Goal: Task Accomplishment & Management: Manage account settings

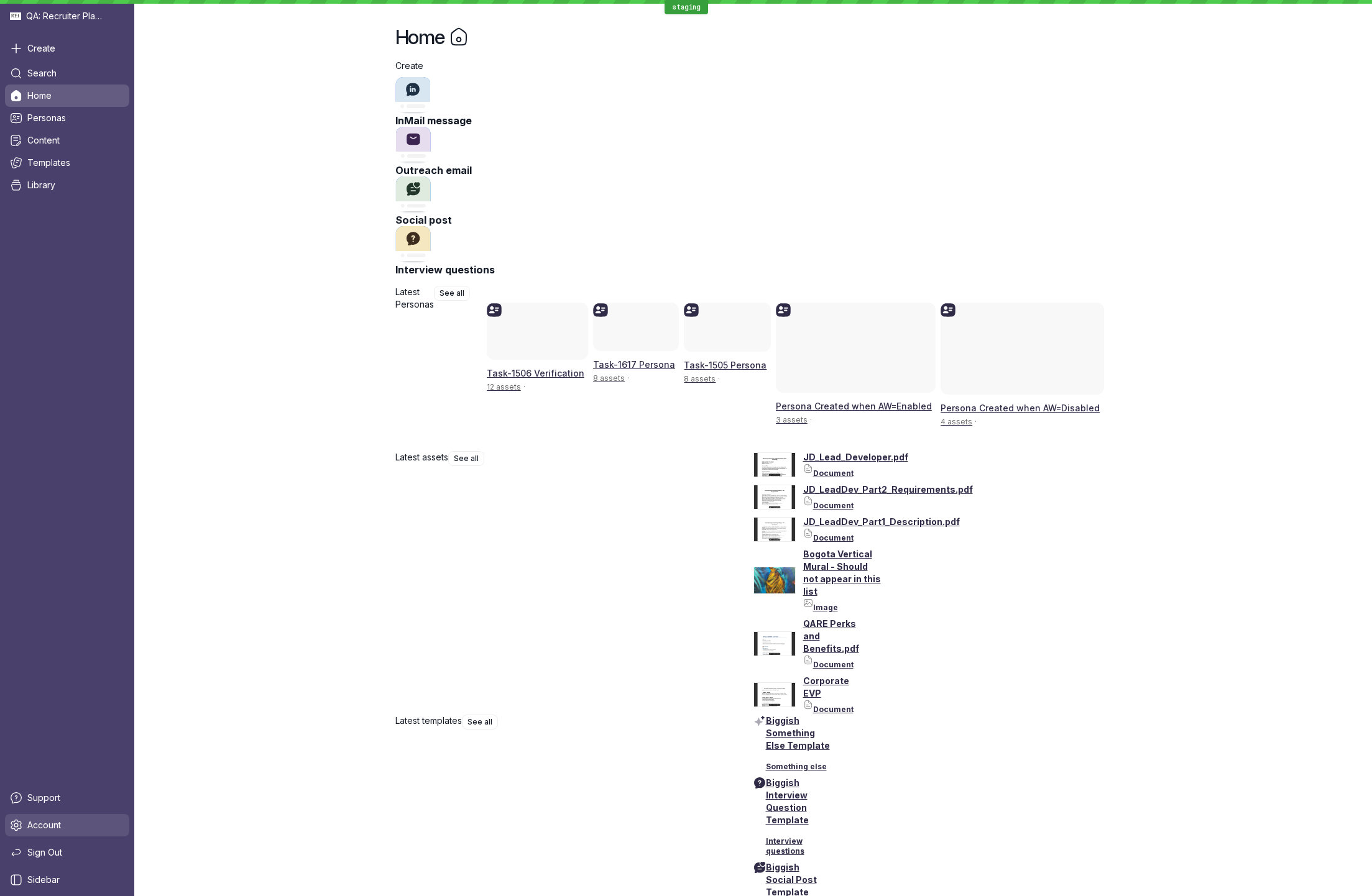
click at [88, 823] on link "Account" at bounding box center [67, 825] width 124 height 22
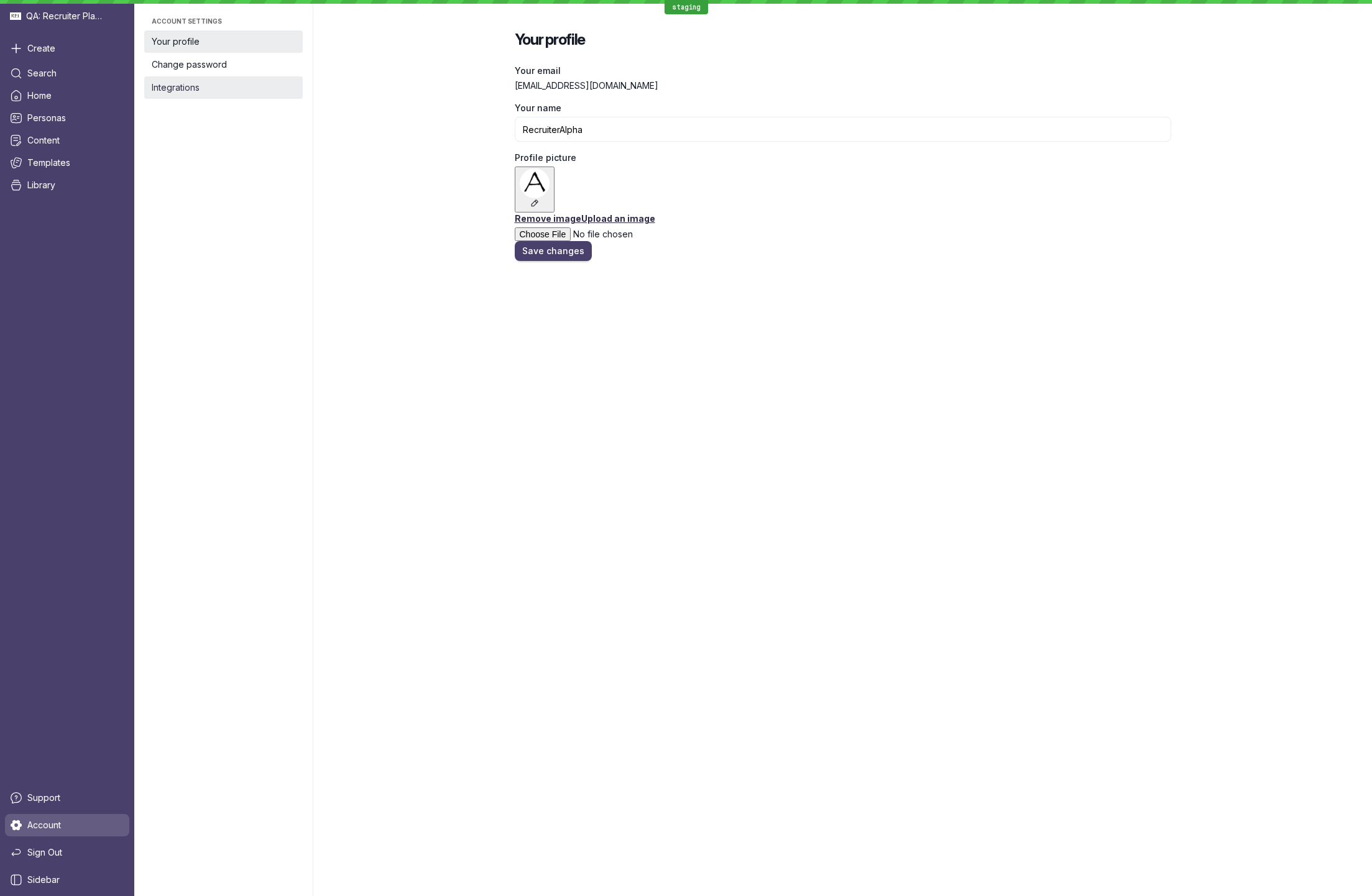
click at [216, 84] on span "Integrations" at bounding box center [224, 88] width 144 height 12
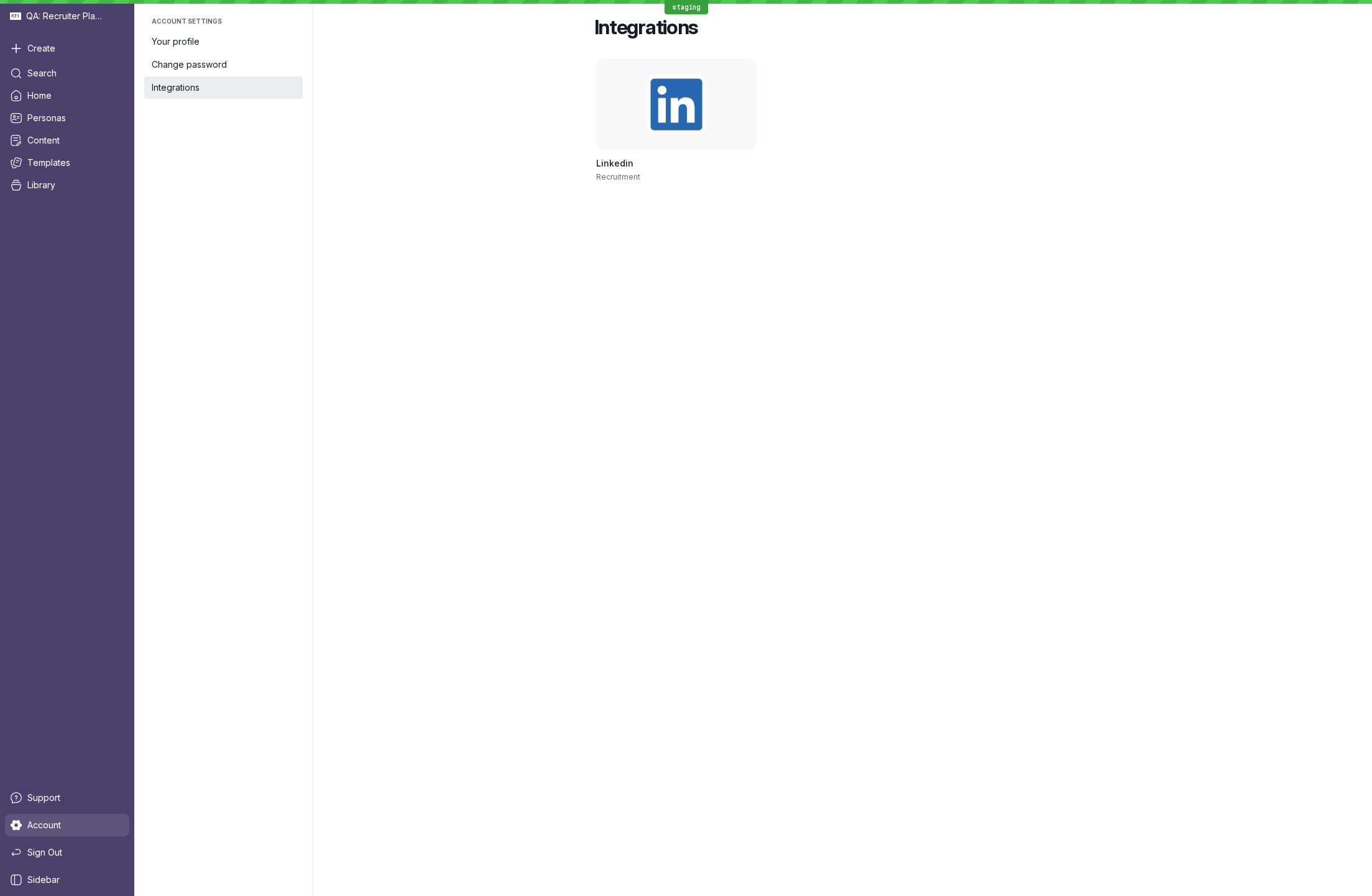
click at [78, 825] on link "Account" at bounding box center [67, 825] width 124 height 22
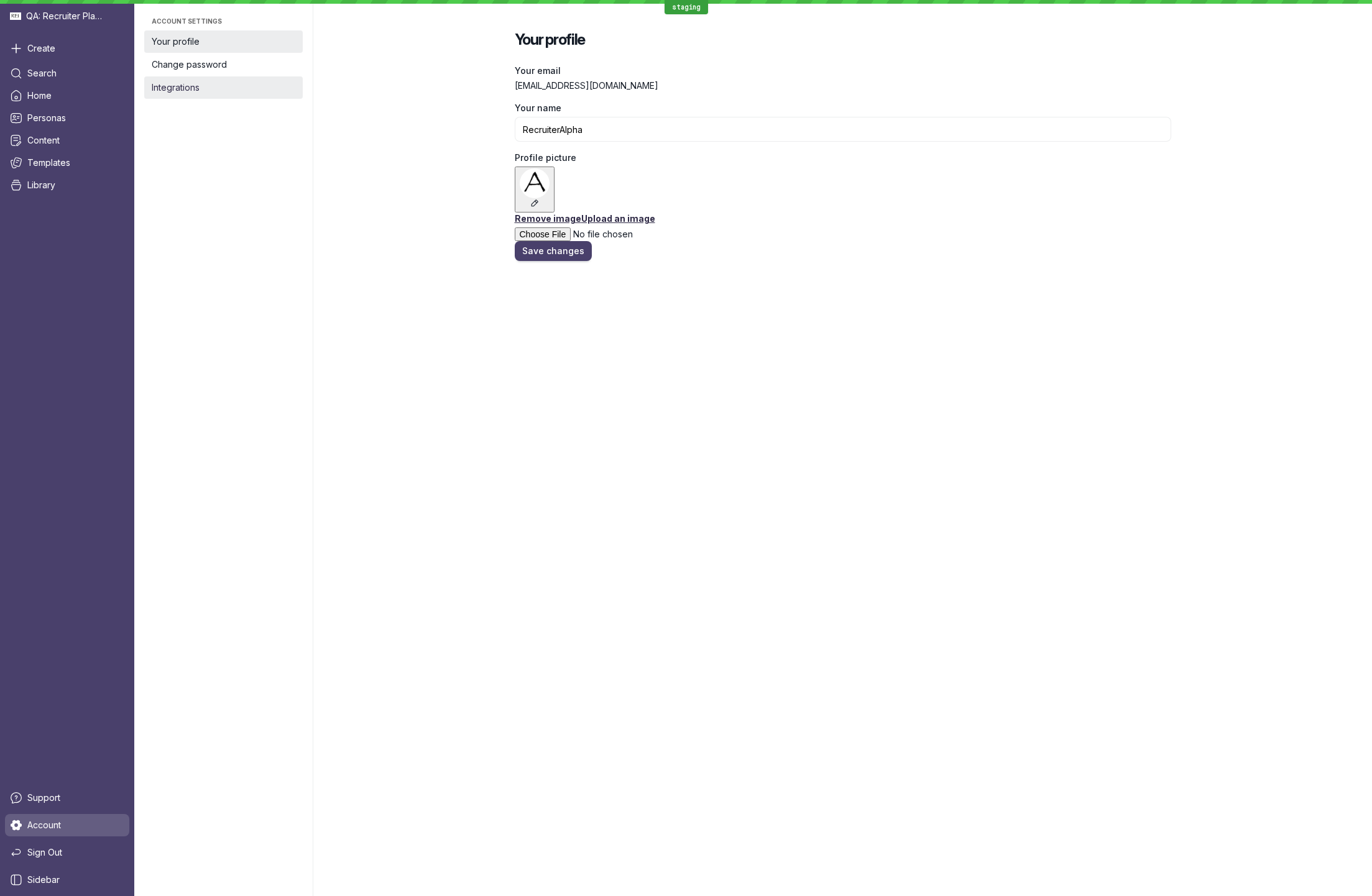
click at [247, 90] on span "Integrations" at bounding box center [224, 88] width 144 height 12
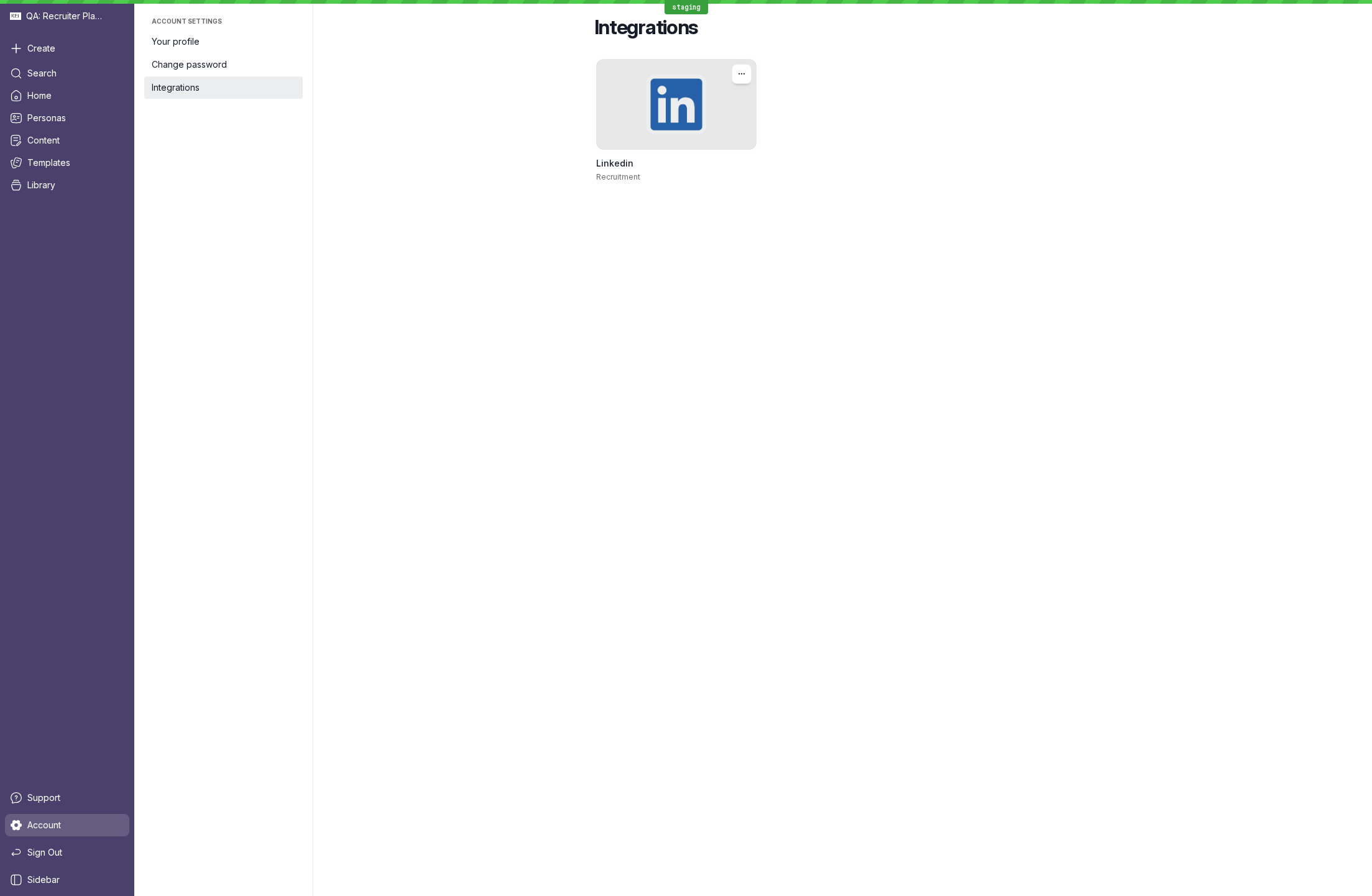
click at [666, 104] on div at bounding box center [676, 105] width 161 height 90
